Goal: Communication & Community: Answer question/provide support

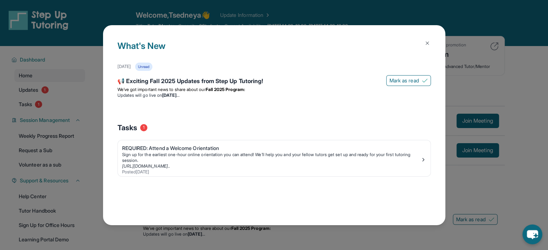
drag, startPoint x: 390, startPoint y: 12, endPoint x: 474, endPoint y: 138, distance: 151.6
click at [474, 138] on div "What's New [DATE] Unread 📢 Exciting Fall 2025 Updates from Step Up Tutoring! [P…" at bounding box center [274, 125] width 548 height 250
click at [253, 158] on div "Sign up for the earliest one-hour online orientation you can attend! We’ll help…" at bounding box center [271, 158] width 298 height 12
click at [252, 158] on div "Sign up for the earliest one-hour online orientation you can attend! We’ll help…" at bounding box center [271, 158] width 298 height 12
click at [303, 96] on li "Updates will go live [DATE][DATE]" at bounding box center [273, 96] width 313 height 6
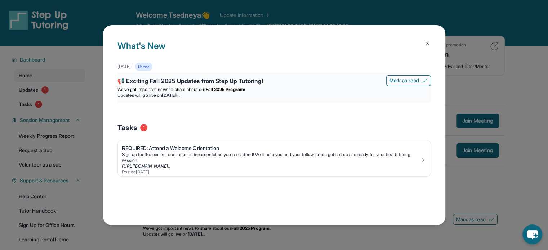
click at [249, 82] on div "📢 Exciting Fall 2025 Updates from Step Up Tutoring!" at bounding box center [273, 82] width 313 height 10
click at [192, 82] on div "📢 Exciting Fall 2025 Updates from Step Up Tutoring!" at bounding box center [273, 82] width 313 height 10
click at [137, 88] on span "We’ve got important news to share about our" at bounding box center [161, 89] width 88 height 5
click at [129, 82] on div "📢 Exciting Fall 2025 Updates from Step Up Tutoring!" at bounding box center [273, 82] width 313 height 10
click at [430, 46] on button at bounding box center [427, 43] width 14 height 14
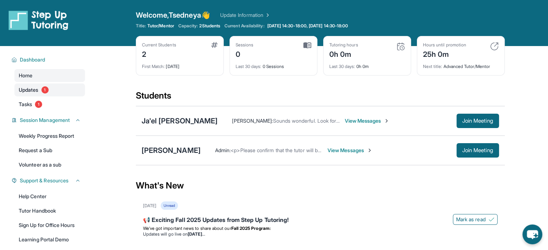
click at [49, 92] on link "Updates 1" at bounding box center [49, 90] width 71 height 13
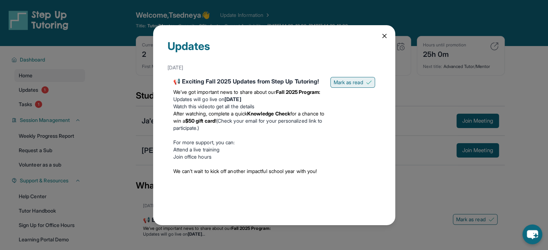
click at [340, 82] on span "Mark as read" at bounding box center [348, 82] width 30 height 7
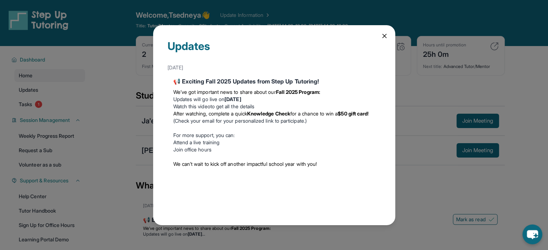
click at [384, 39] on icon at bounding box center [384, 35] width 7 height 7
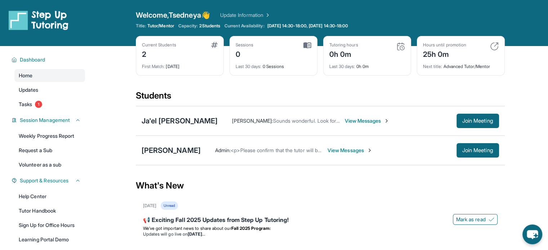
click at [344, 120] on span "View Messages" at bounding box center [366, 120] width 45 height 7
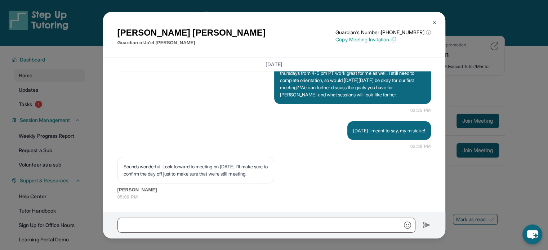
scroll to position [649, 0]
click at [222, 223] on input "text" at bounding box center [266, 225] width 298 height 15
click at [434, 21] on img at bounding box center [434, 23] width 6 height 6
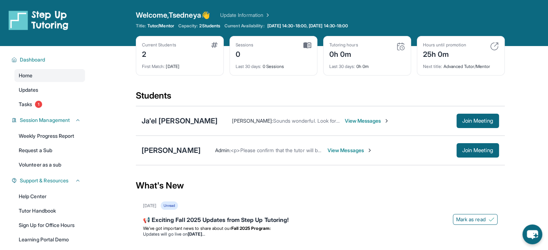
click at [344, 124] on span "View Messages" at bounding box center [366, 120] width 45 height 7
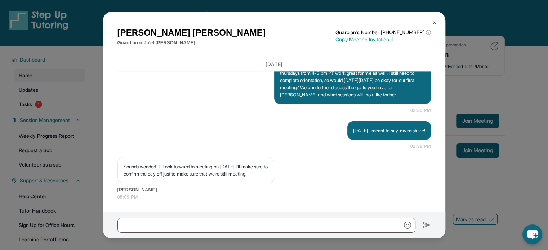
click at [433, 21] on img at bounding box center [434, 23] width 6 height 6
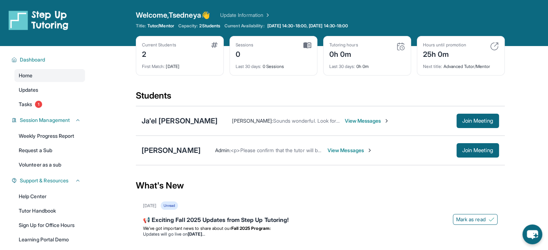
click at [361, 149] on span "View Messages" at bounding box center [349, 150] width 45 height 7
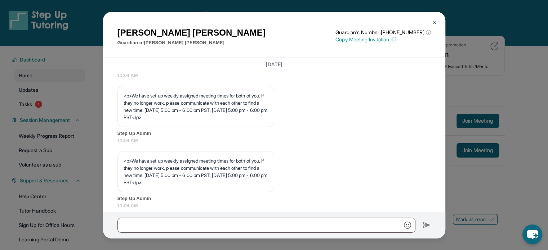
scroll to position [403, 0]
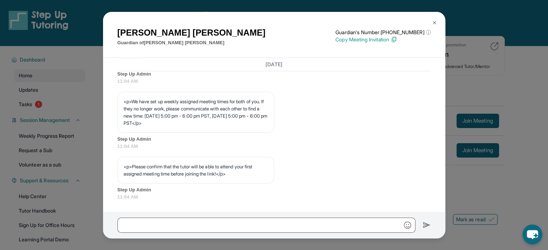
click at [497, 76] on div "[PERSON_NAME] Guardian of [PERSON_NAME] Guardian's Number: [PHONE_NUMBER] ⓘ Thi…" at bounding box center [274, 125] width 548 height 250
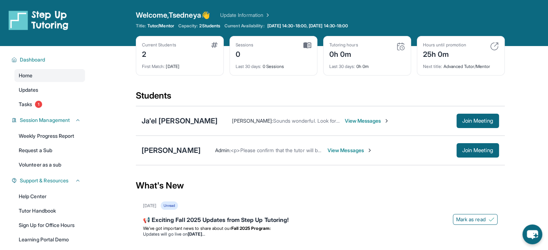
click at [366, 147] on span "View Messages" at bounding box center [349, 150] width 45 height 7
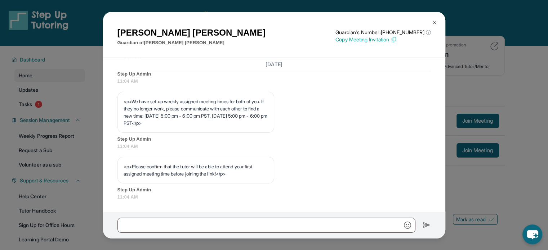
click at [438, 23] on button at bounding box center [434, 22] width 14 height 14
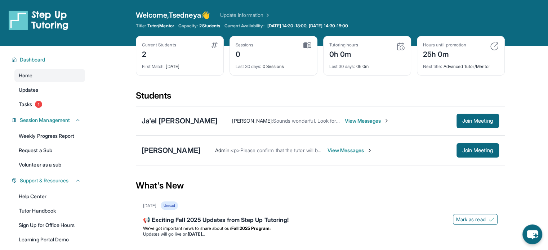
click at [344, 120] on span "View Messages" at bounding box center [366, 120] width 45 height 7
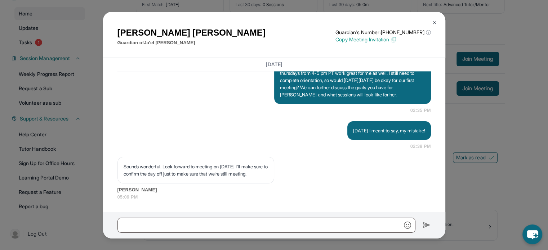
scroll to position [63, 0]
click at [434, 21] on img at bounding box center [434, 23] width 6 height 6
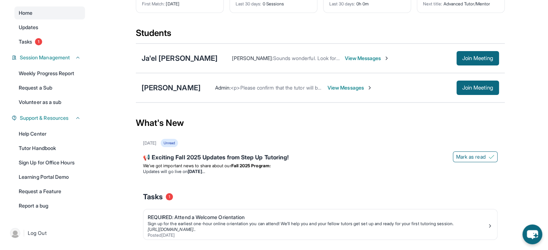
click at [312, 115] on div "What's New" at bounding box center [320, 123] width 369 height 32
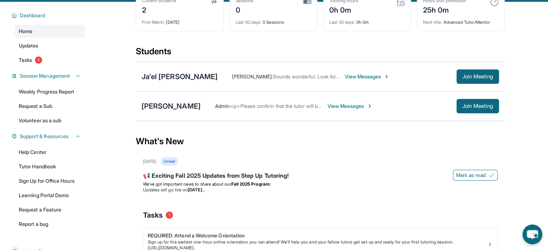
scroll to position [40, 0]
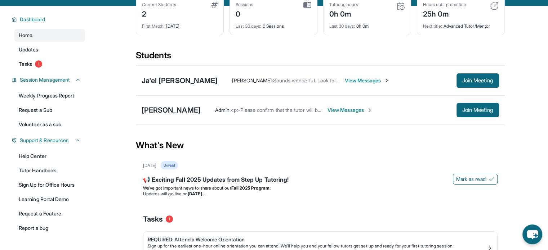
click at [344, 79] on span "View Messages" at bounding box center [366, 80] width 45 height 7
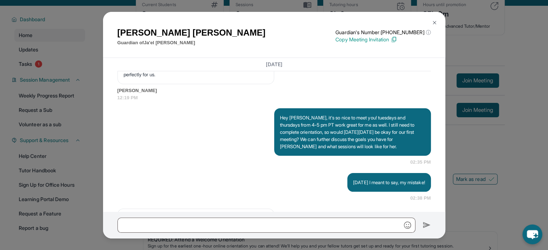
scroll to position [562, 0]
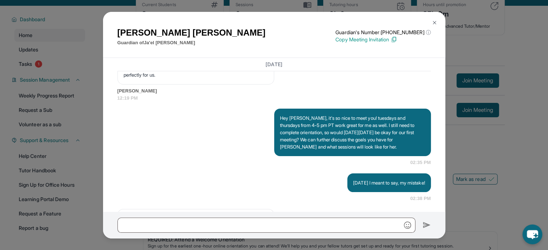
click at [436, 20] on img at bounding box center [434, 23] width 6 height 6
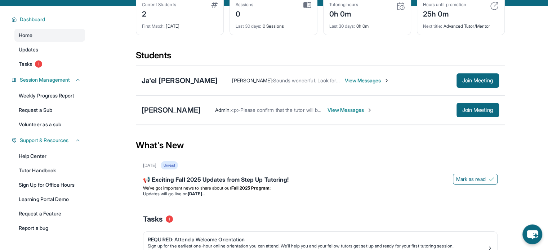
click at [363, 110] on span "View Messages" at bounding box center [349, 110] width 45 height 7
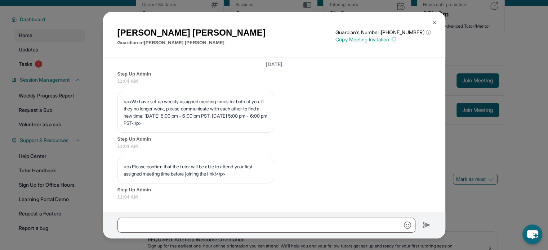
scroll to position [403, 0]
click at [430, 24] on button at bounding box center [434, 22] width 14 height 14
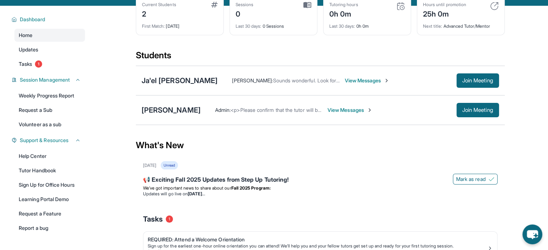
click at [344, 77] on span "View Messages" at bounding box center [366, 80] width 45 height 7
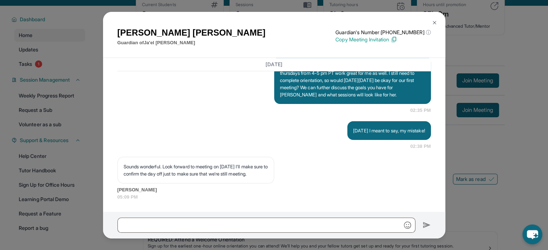
scroll to position [619, 0]
click at [436, 20] on img at bounding box center [434, 23] width 6 height 6
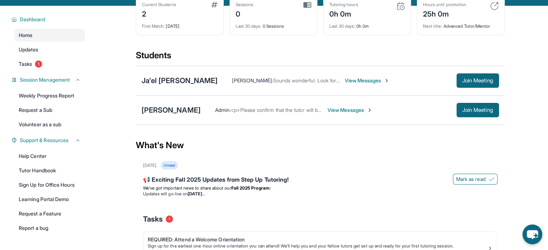
click at [344, 81] on span "View Messages" at bounding box center [366, 80] width 45 height 7
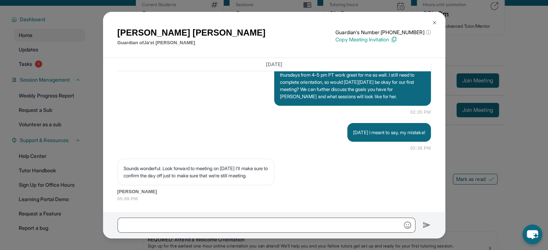
scroll to position [613, 0]
click at [434, 21] on img at bounding box center [434, 23] width 6 height 6
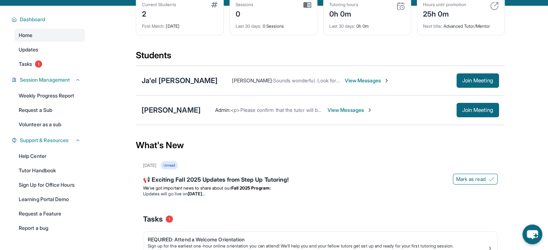
click at [349, 111] on span "View Messages" at bounding box center [349, 110] width 45 height 7
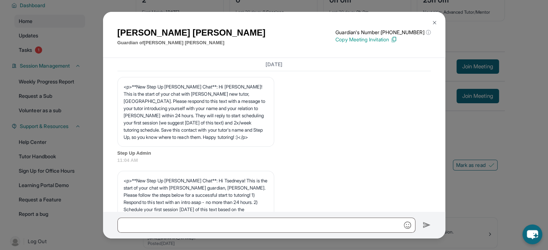
scroll to position [30, 0]
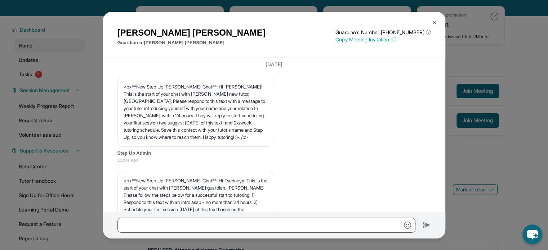
click at [433, 23] on img at bounding box center [434, 23] width 6 height 6
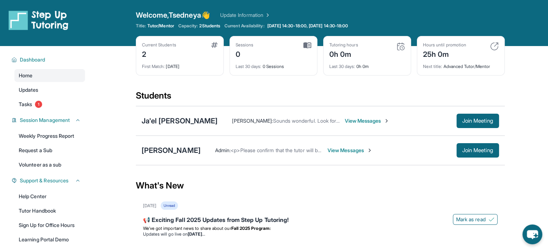
scroll to position [0, 0]
click at [252, 17] on link "Update Information" at bounding box center [245, 15] width 50 height 7
click at [344, 121] on span "View Messages" at bounding box center [366, 120] width 45 height 7
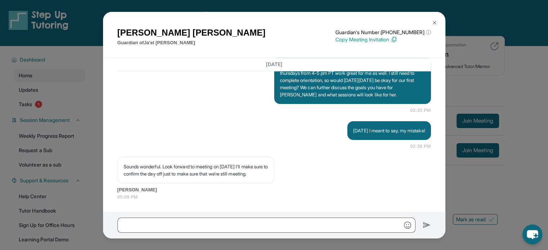
scroll to position [649, 0]
click at [435, 20] on img at bounding box center [434, 23] width 6 height 6
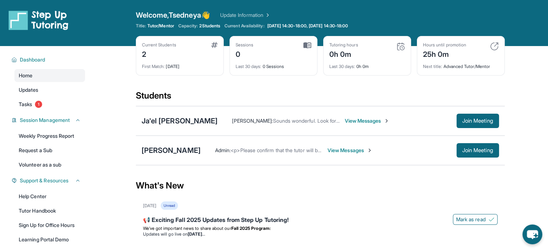
click at [370, 151] on span "View Messages" at bounding box center [349, 150] width 45 height 7
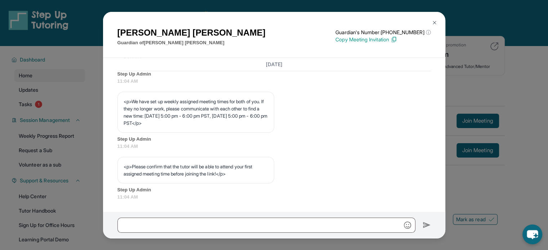
scroll to position [403, 0]
click at [434, 23] on img at bounding box center [434, 23] width 6 height 6
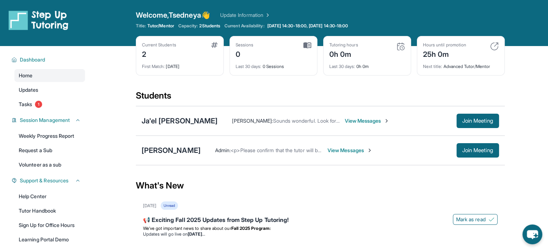
scroll to position [0, 0]
click at [189, 51] on div "Current Students 2" at bounding box center [180, 50] width 76 height 17
click at [268, 14] on link "Update Information" at bounding box center [245, 15] width 50 height 7
click at [344, 123] on span "View Messages" at bounding box center [366, 120] width 45 height 7
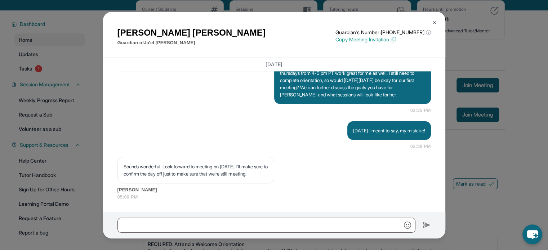
scroll to position [36, 0]
click at [434, 20] on img at bounding box center [434, 23] width 6 height 6
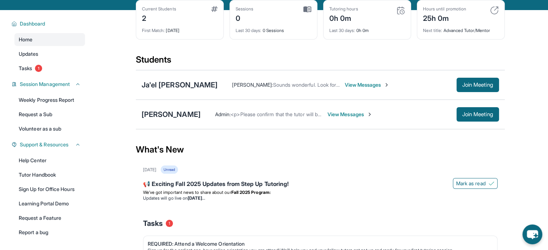
click at [364, 116] on span "View Messages" at bounding box center [349, 114] width 45 height 7
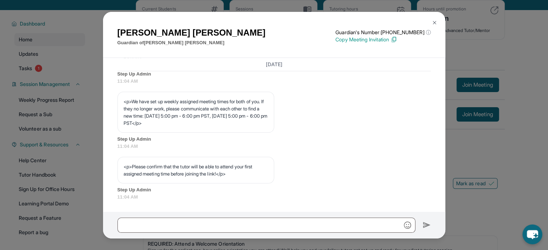
scroll to position [403, 0]
